Goal: Complete application form: Complete application form

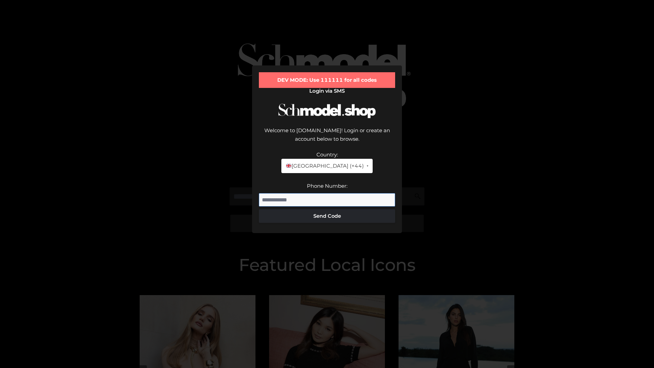
click at [327, 193] on input "Phone Number:" at bounding box center [327, 200] width 136 height 14
type input "**********"
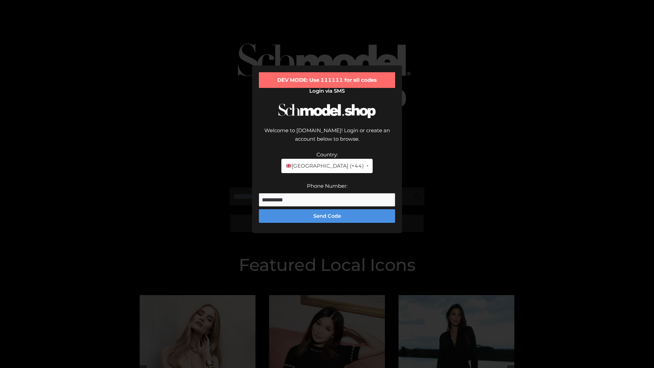
click at [327, 209] on button "Send Code" at bounding box center [327, 216] width 136 height 14
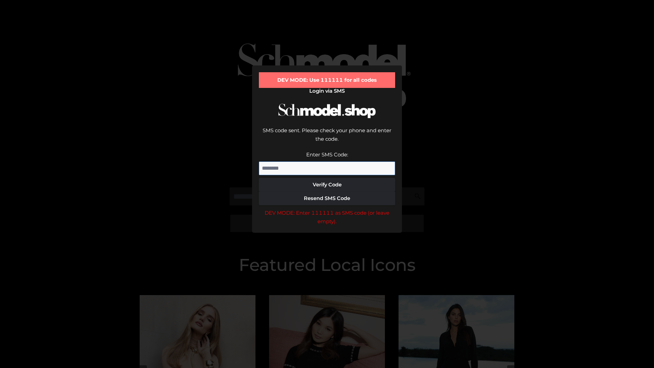
click at [327, 161] on input "Enter SMS Code:" at bounding box center [327, 168] width 136 height 14
type input "******"
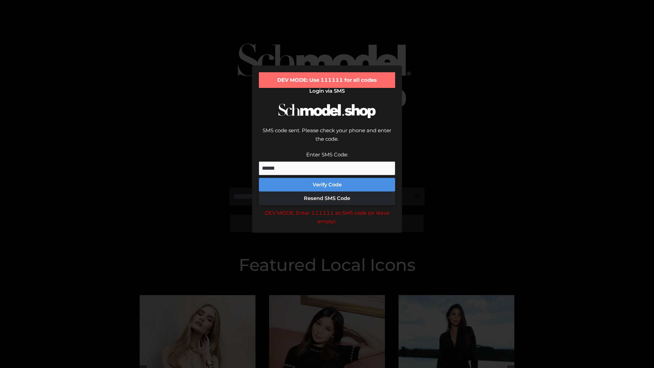
click at [327, 178] on button "Verify Code" at bounding box center [327, 185] width 136 height 14
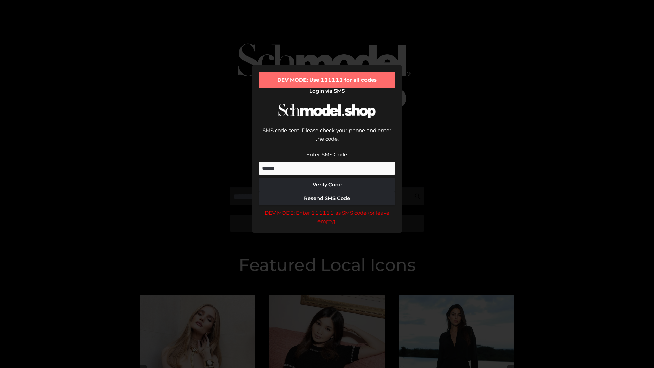
click at [327, 208] on div "DEV MODE: Enter 111111 as SMS code (or leave empty)." at bounding box center [327, 216] width 136 height 17
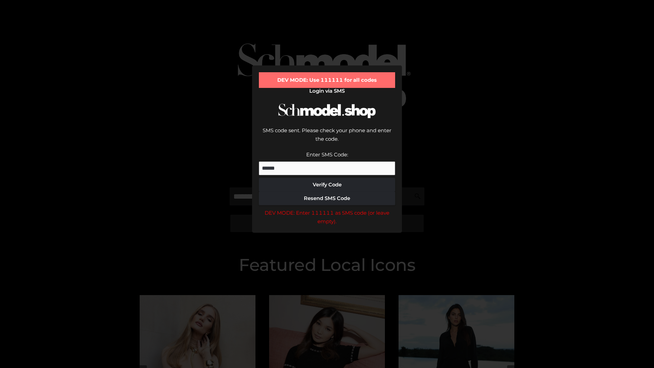
click at [327, 208] on div "DEV MODE: Enter 111111 as SMS code (or leave empty)." at bounding box center [327, 216] width 136 height 17
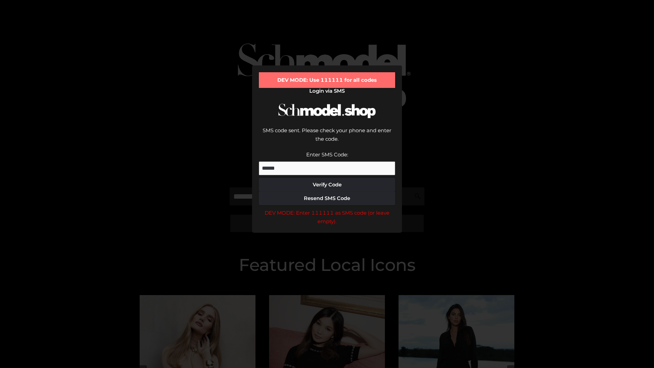
click at [327, 208] on div "DEV MODE: Enter 111111 as SMS code (or leave empty)." at bounding box center [327, 216] width 136 height 17
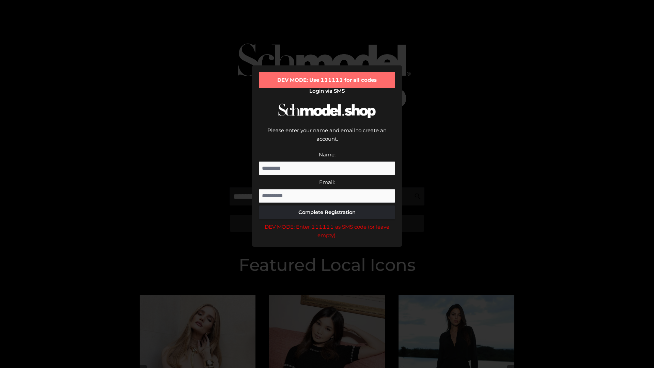
click at [327, 222] on div "DEV MODE: Enter 111111 as SMS code (or leave empty)." at bounding box center [327, 230] width 136 height 17
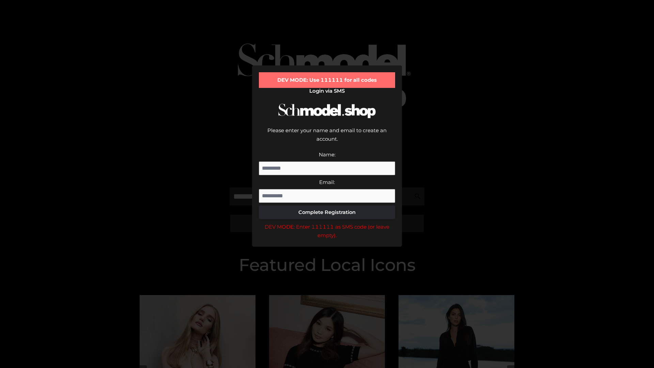
click at [327, 222] on div "DEV MODE: Enter 111111 as SMS code (or leave empty)." at bounding box center [327, 230] width 136 height 17
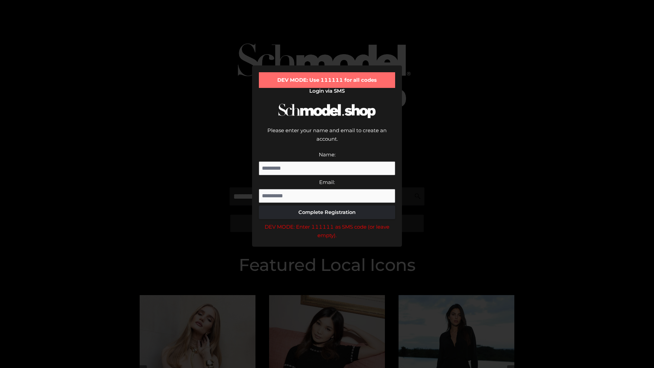
click at [327, 222] on div "DEV MODE: Enter 111111 as SMS code (or leave empty)." at bounding box center [327, 230] width 136 height 17
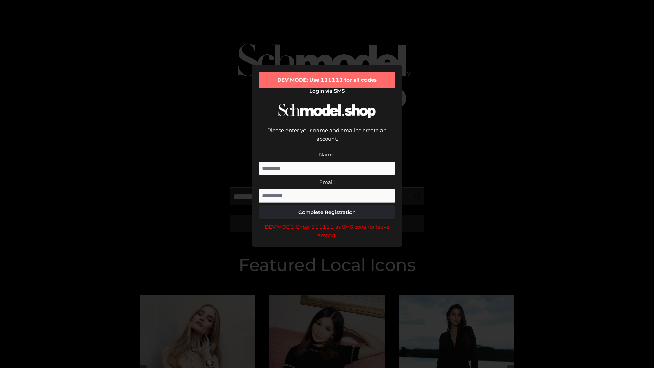
scroll to position [0, 35]
click at [327, 222] on div "DEV MODE: Enter 111111 as SMS code (or leave empty)." at bounding box center [327, 230] width 136 height 17
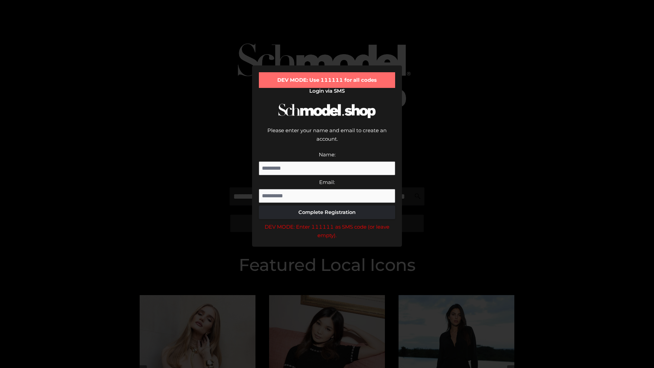
click at [327, 222] on div "DEV MODE: Enter 111111 as SMS code (or leave empty)." at bounding box center [327, 230] width 136 height 17
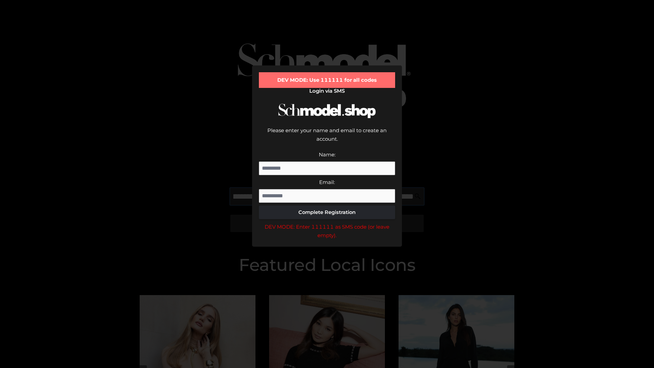
scroll to position [0, 74]
click at [327, 222] on div "DEV MODE: Enter 111111 as SMS code (or leave empty)." at bounding box center [327, 230] width 136 height 17
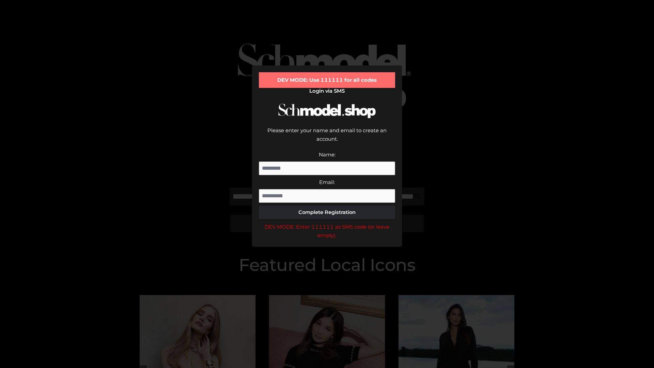
click at [327, 222] on div "DEV MODE: Enter 111111 as SMS code (or leave empty)." at bounding box center [327, 230] width 136 height 17
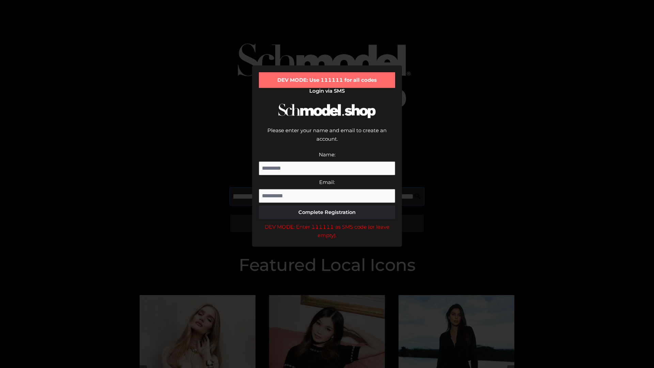
scroll to position [0, 115]
click at [327, 222] on div "DEV MODE: Enter 111111 as SMS code (or leave empty)." at bounding box center [327, 230] width 136 height 17
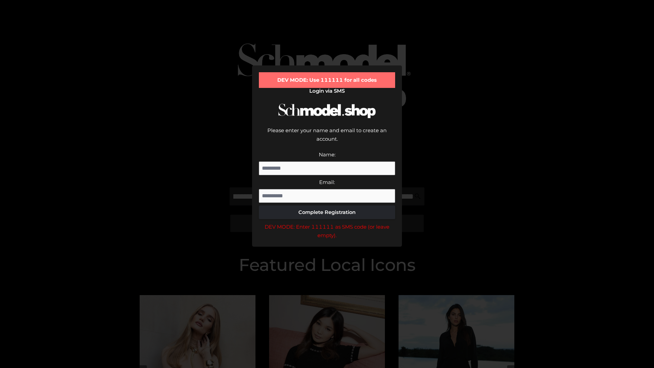
click at [327, 222] on div "DEV MODE: Enter 111111 as SMS code (or leave empty)." at bounding box center [327, 230] width 136 height 17
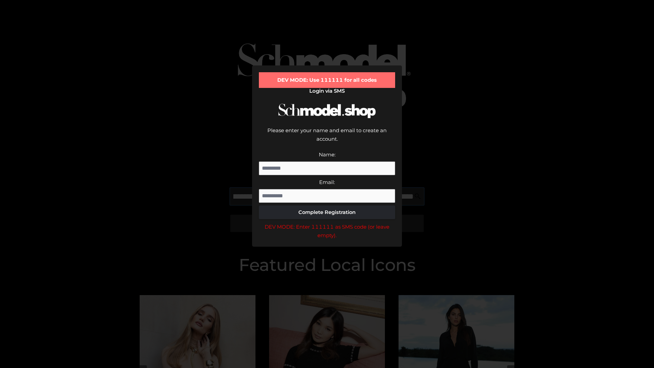
scroll to position [0, 158]
click at [327, 222] on div "DEV MODE: Enter 111111 as SMS code (or leave empty)." at bounding box center [327, 230] width 136 height 17
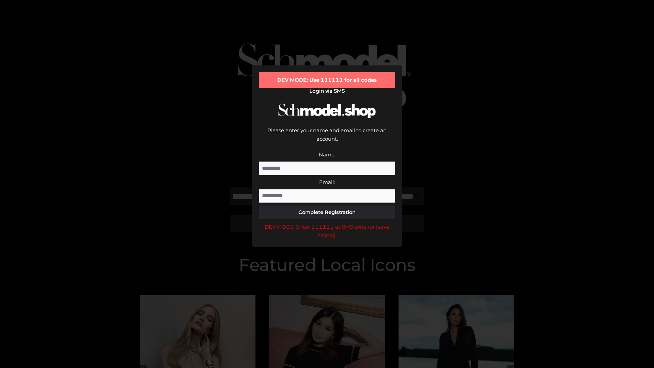
click at [327, 222] on div "DEV MODE: Enter 111111 as SMS code (or leave empty)." at bounding box center [327, 230] width 136 height 17
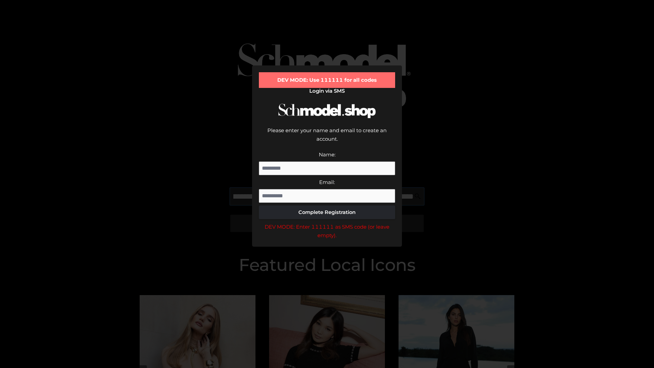
scroll to position [0, 198]
click at [327, 222] on div "DEV MODE: Enter 111111 as SMS code (or leave empty)." at bounding box center [327, 230] width 136 height 17
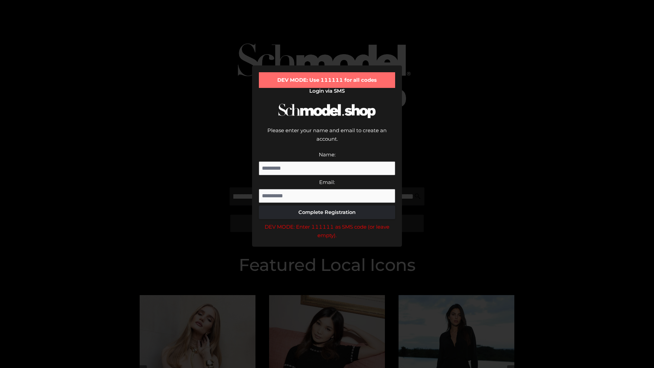
click at [327, 222] on div "DEV MODE: Enter 111111 as SMS code (or leave empty)." at bounding box center [327, 230] width 136 height 17
type input "**********"
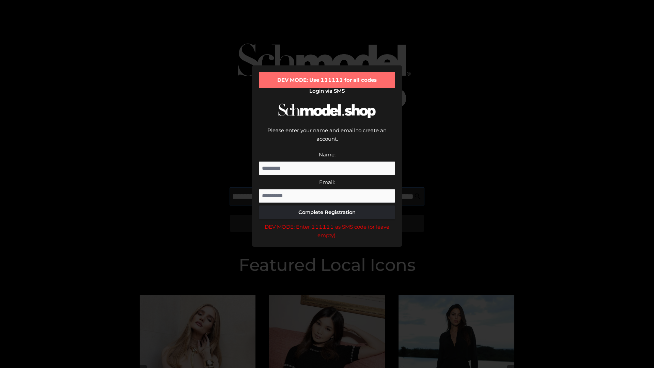
scroll to position [0, 232]
